Goal: Find specific page/section: Find specific page/section

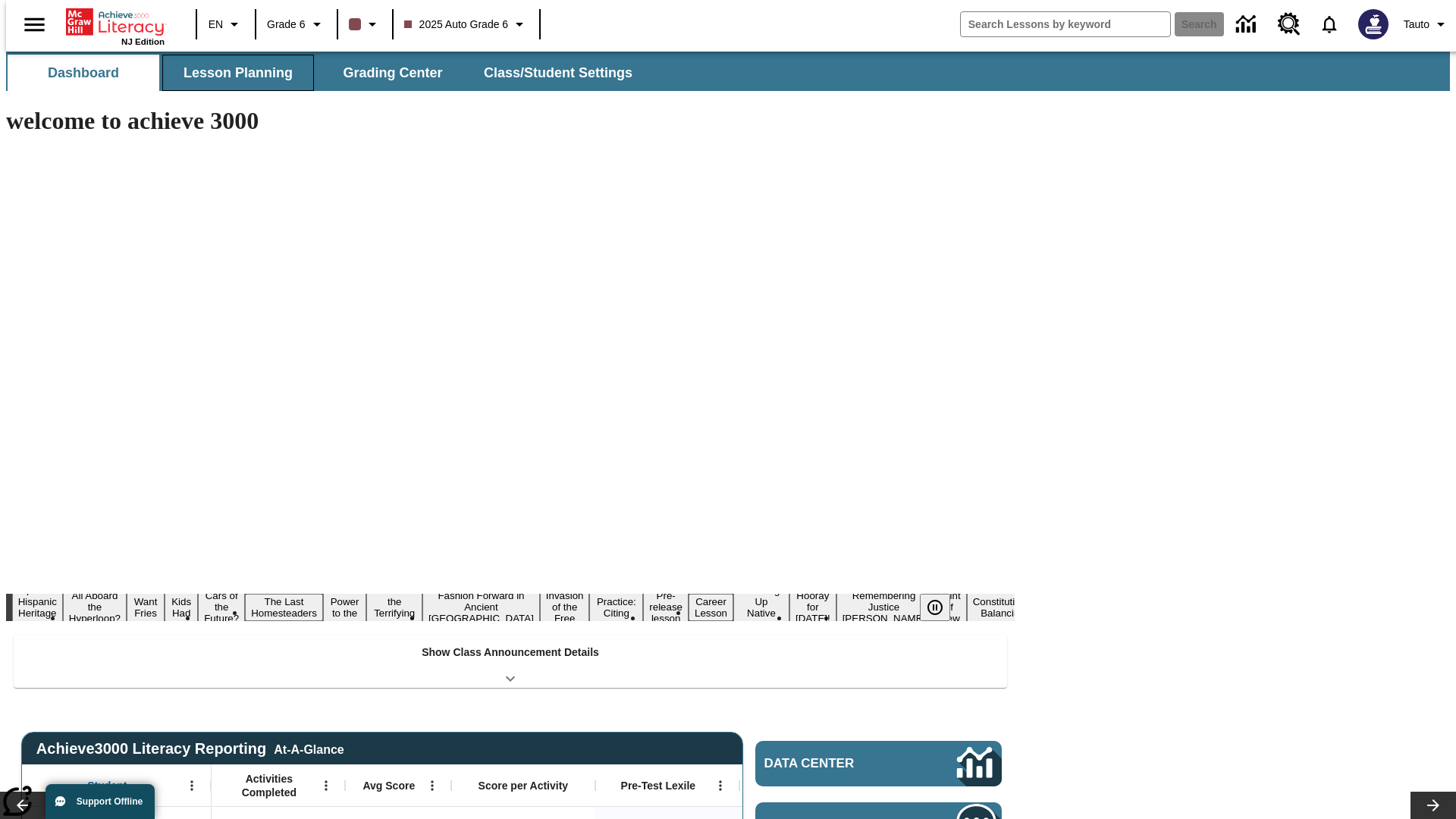
click at [232, 73] on span "Lesson Planning" at bounding box center [238, 73] width 109 height 17
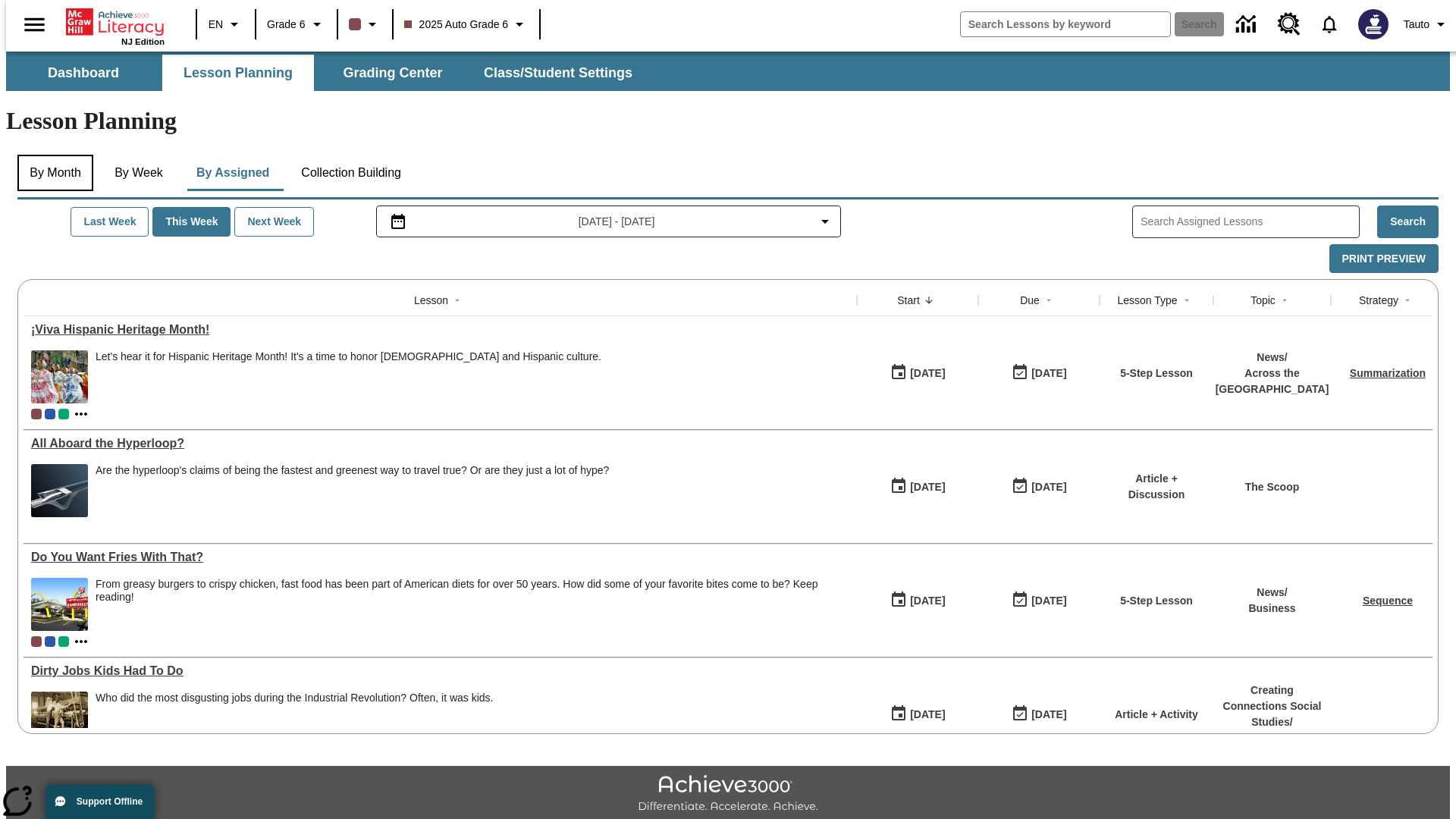
click at [51, 155] on button "By Month" at bounding box center [55, 173] width 76 height 36
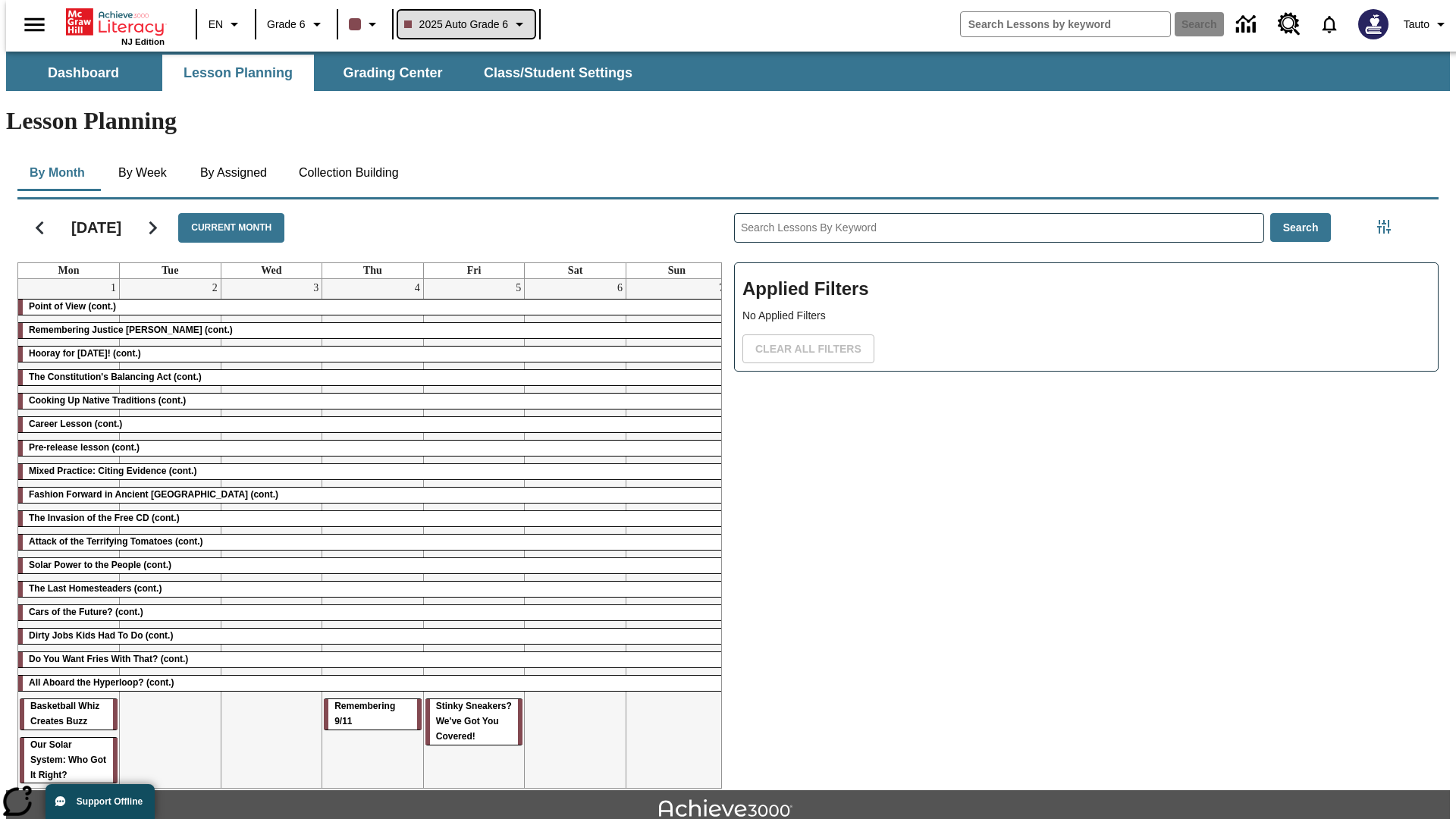
click at [464, 24] on span "2025 Auto Grade 6" at bounding box center [456, 24] width 105 height 16
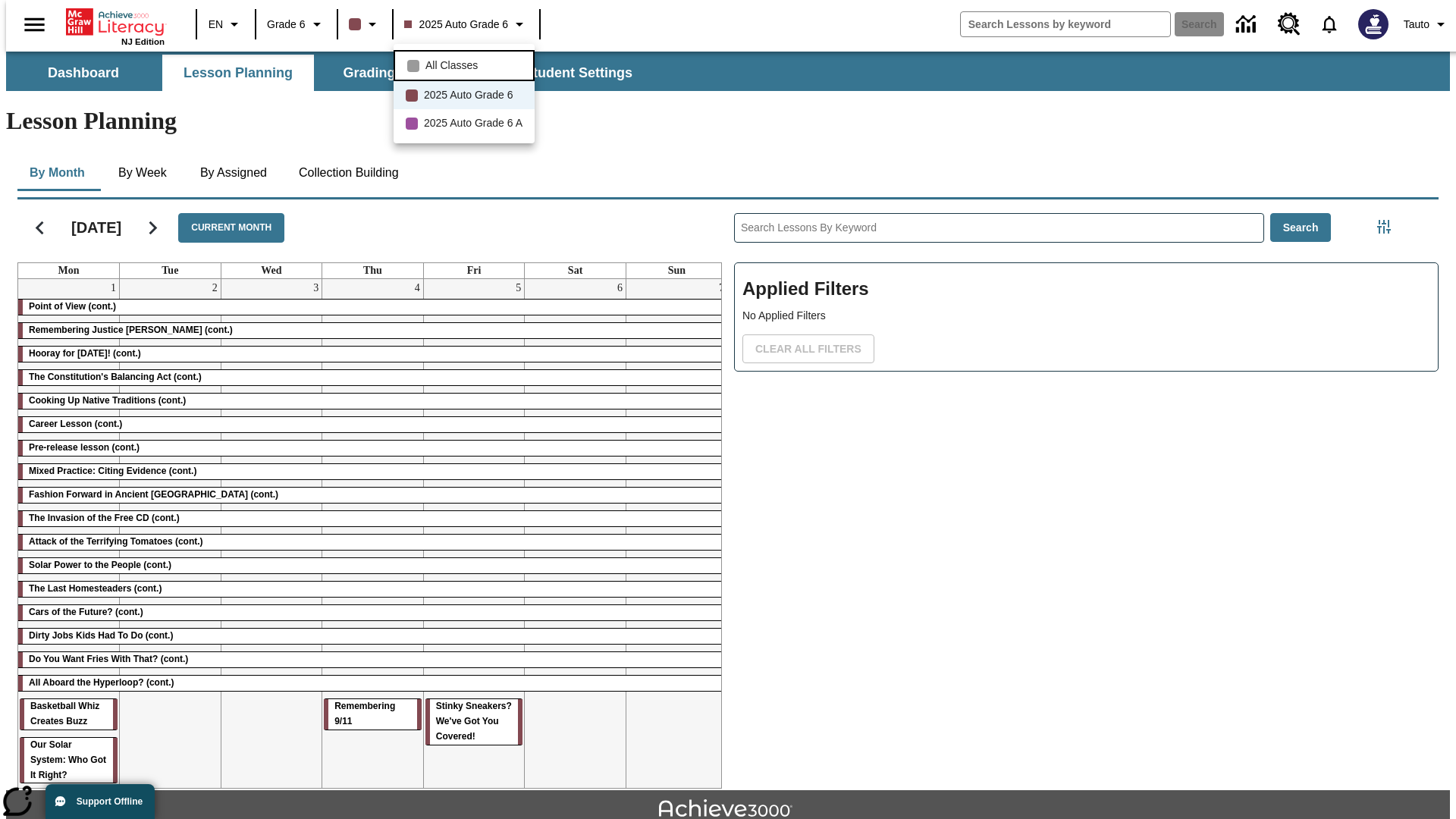
click at [466, 64] on span "All Classes" at bounding box center [451, 65] width 52 height 16
